Goal: Information Seeking & Learning: Learn about a topic

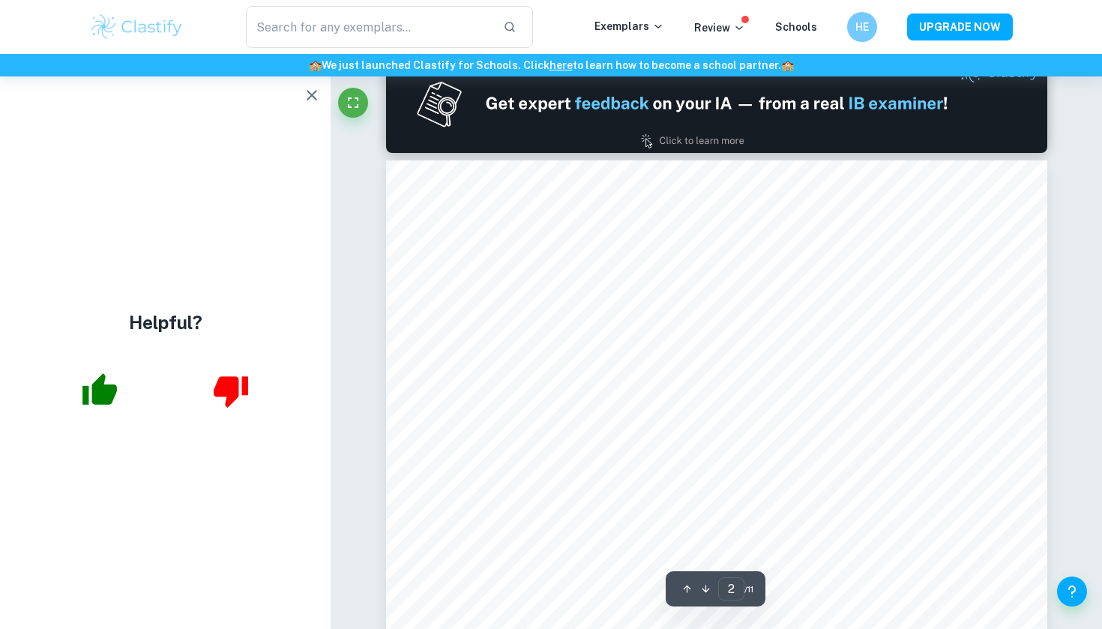
scroll to position [882, 0]
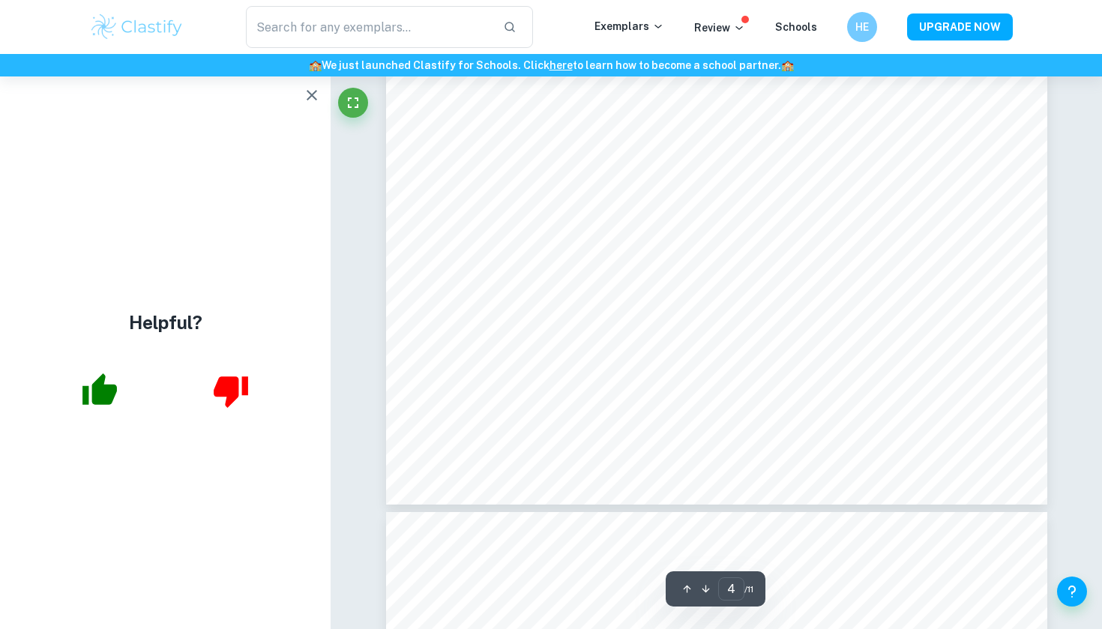
type input "5"
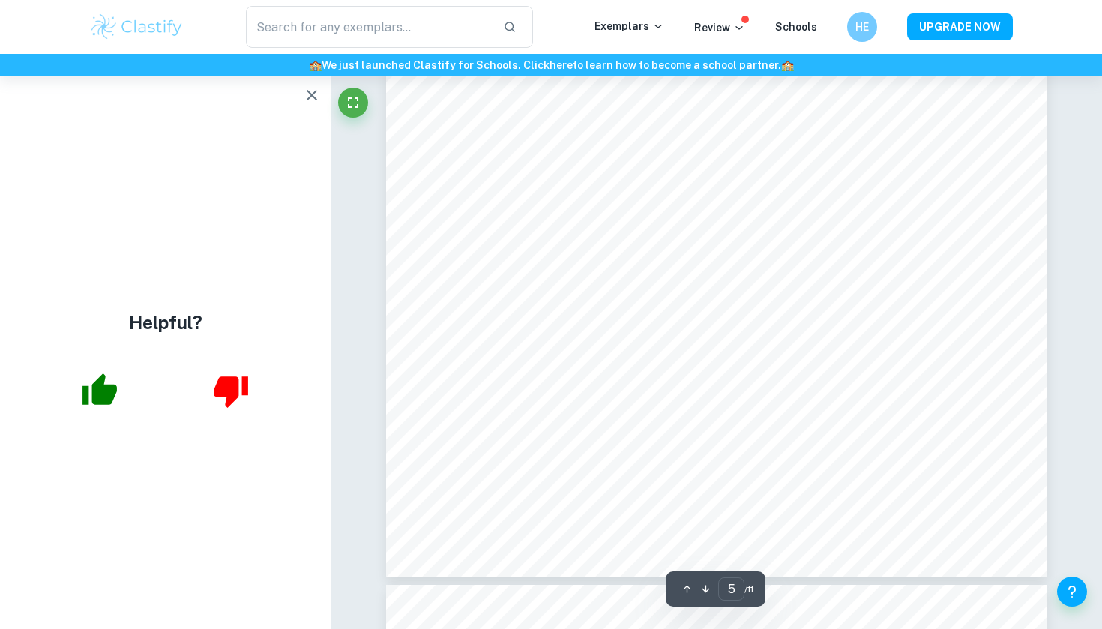
scroll to position [4258, 0]
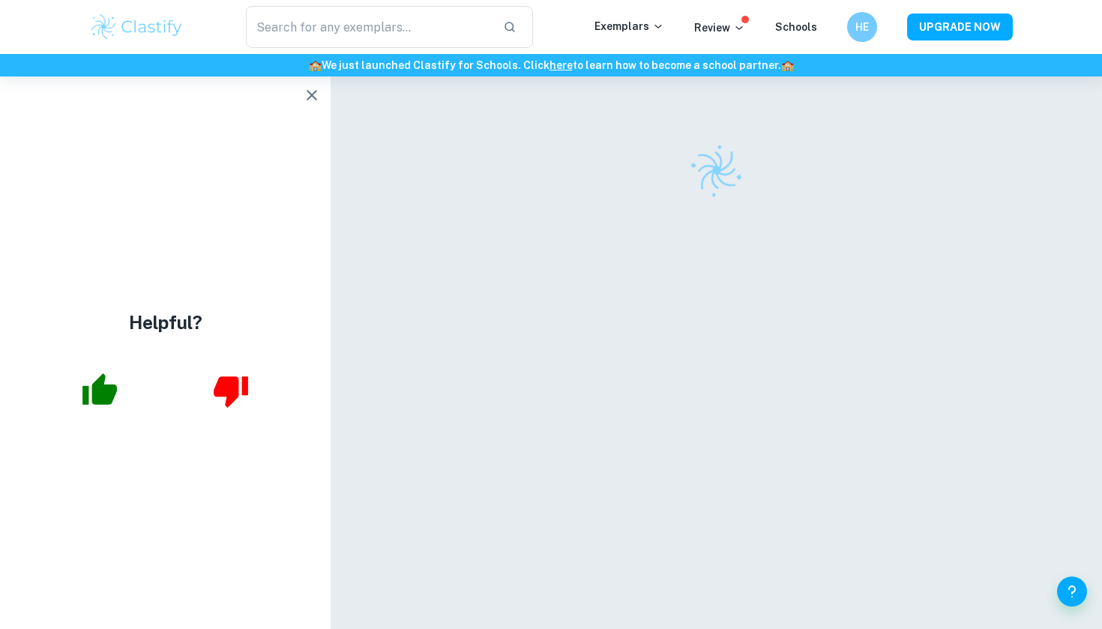
scroll to position [-1, 0]
click at [318, 97] on icon "button" at bounding box center [312, 95] width 18 height 18
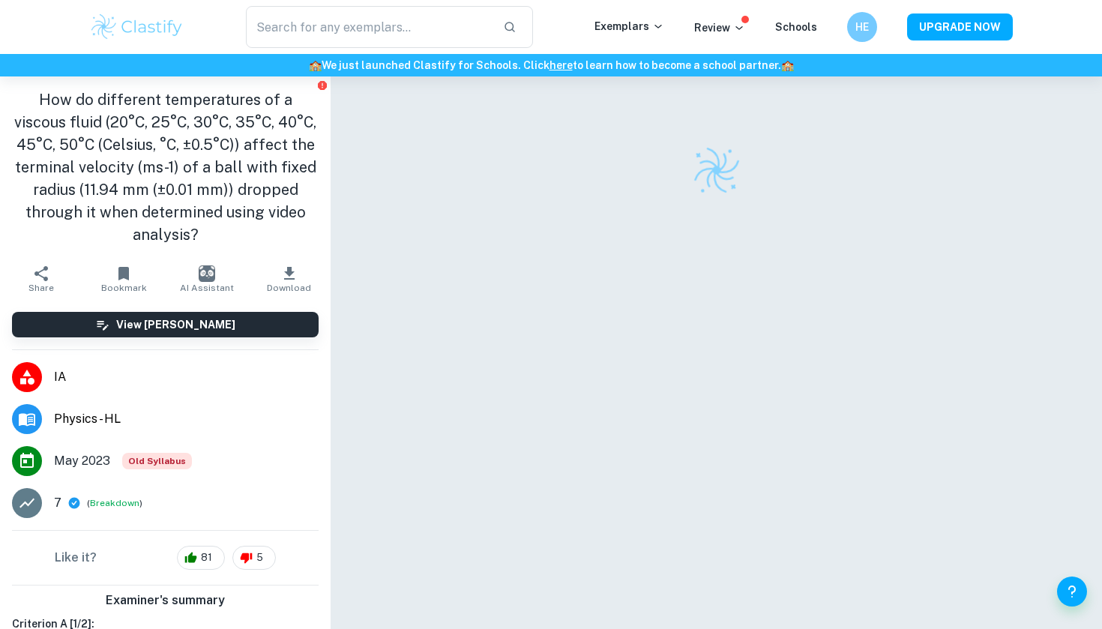
scroll to position [0, 0]
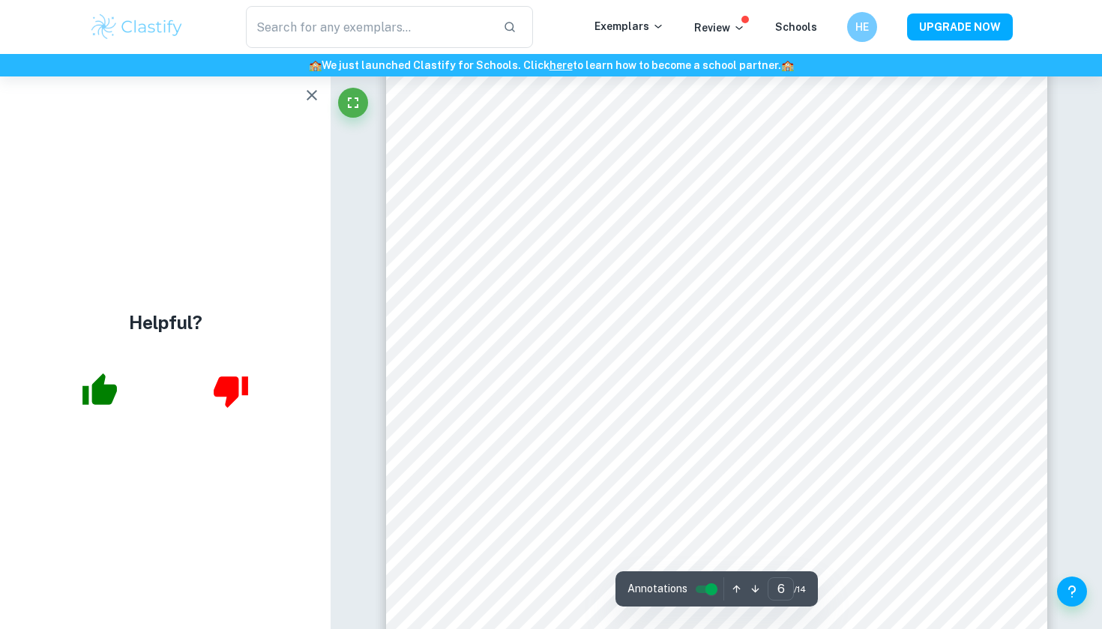
scroll to position [4778, 0]
click at [310, 85] on button "button" at bounding box center [312, 95] width 30 height 30
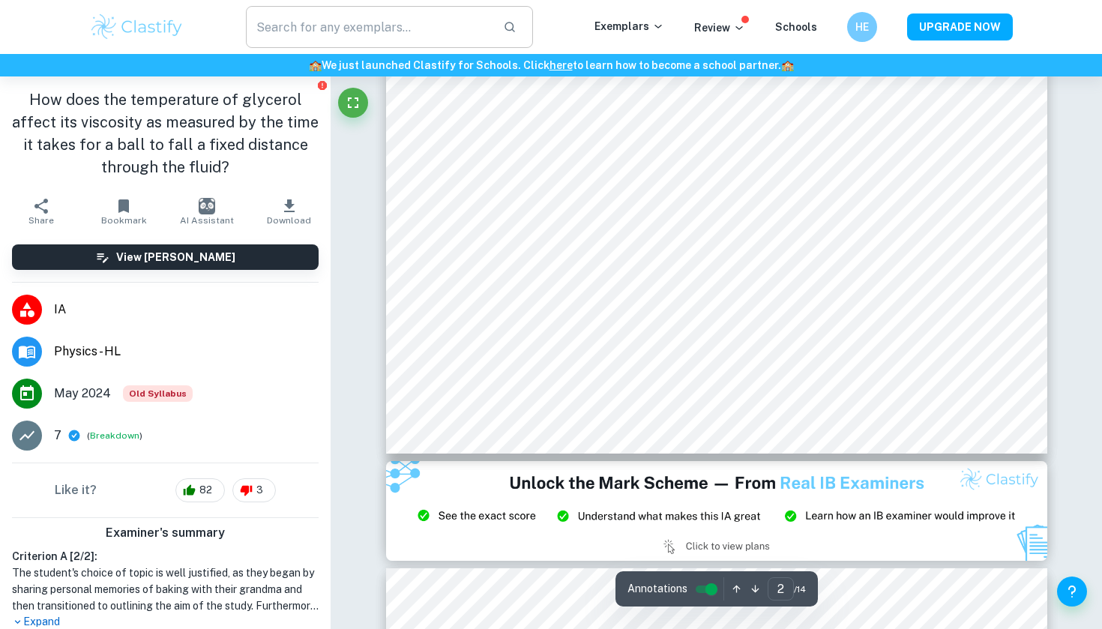
scroll to position [1456, 0]
